Goal: Task Accomplishment & Management: Use online tool/utility

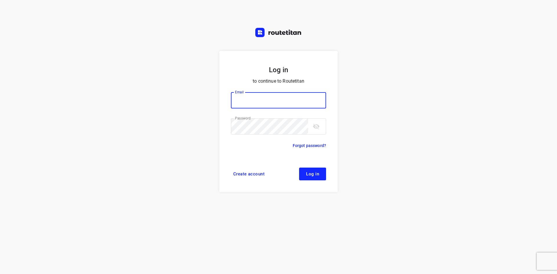
type input "[EMAIL_ADDRESS][DOMAIN_NAME]"
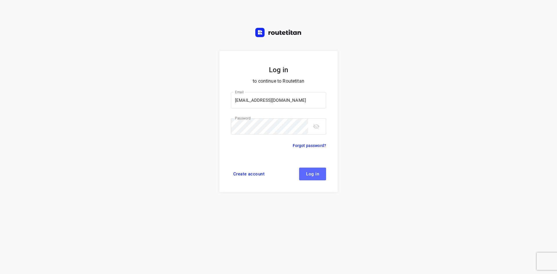
click at [313, 173] on span "Log in" at bounding box center [312, 174] width 13 height 5
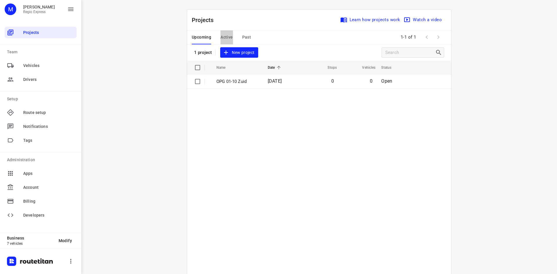
click at [222, 36] on span "Active" at bounding box center [226, 37] width 12 height 7
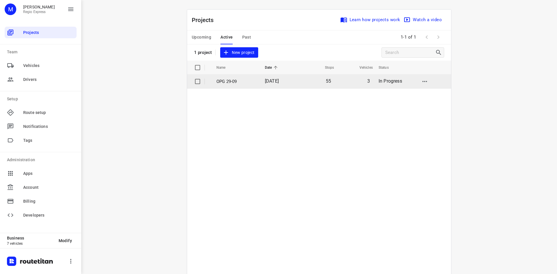
click at [283, 87] on td "[DATE]" at bounding box center [278, 82] width 37 height 14
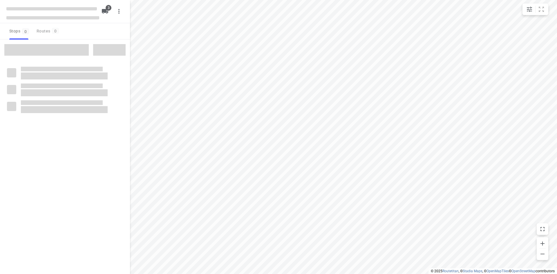
type input "distance"
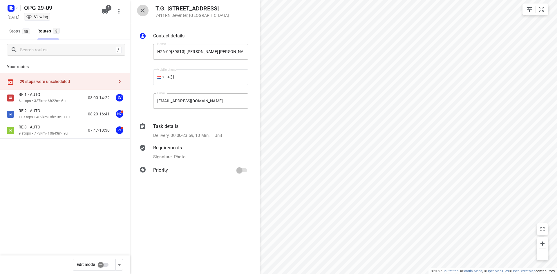
click at [143, 10] on icon "button" at bounding box center [143, 10] width 4 height 4
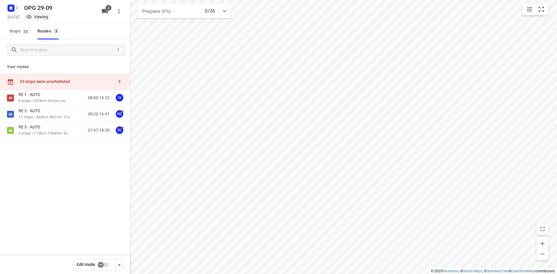
click at [16, 9] on icon "button" at bounding box center [16, 8] width 5 height 5
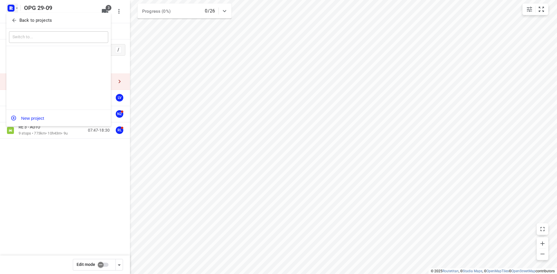
click at [17, 20] on span "Back to projects" at bounding box center [58, 20] width 95 height 7
